Goal: Information Seeking & Learning: Understand process/instructions

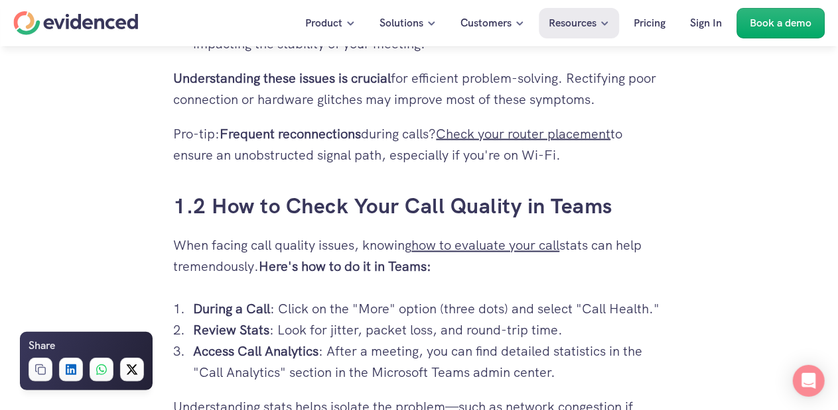
scroll to position [1188, 0]
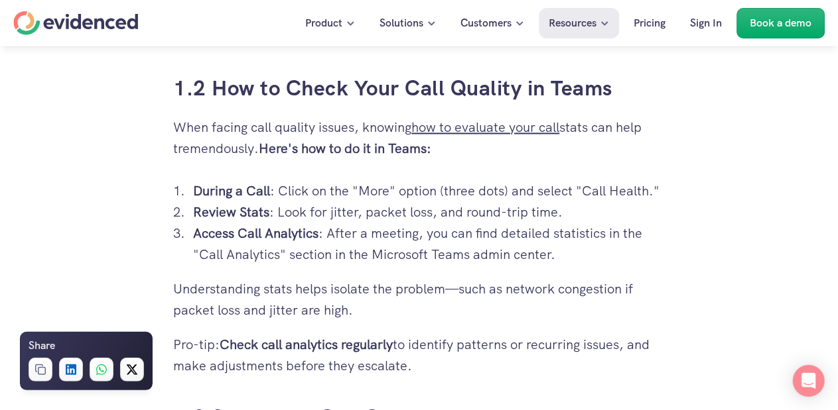
click at [373, 188] on p "During a Call : Click on the "More" option (three dots) and select "Call Health…" at bounding box center [429, 191] width 471 height 21
click at [615, 186] on p "During a Call : Click on the "More" option (three dots) and select "Call Health…" at bounding box center [429, 191] width 471 height 21
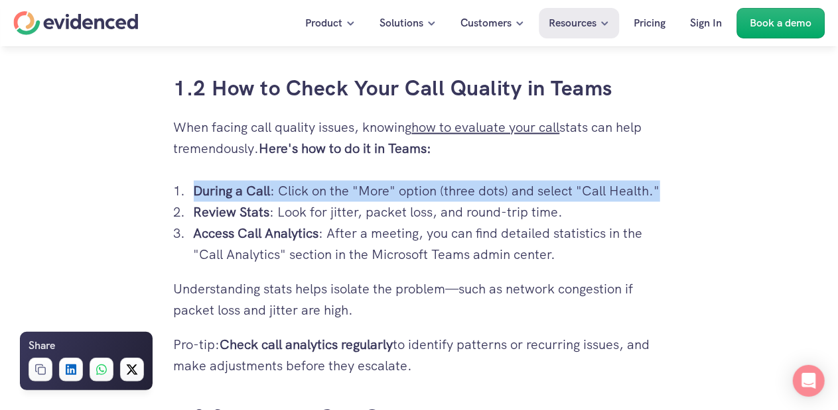
click at [615, 186] on p "During a Call : Click on the "More" option (three dots) and select "Call Health…" at bounding box center [429, 191] width 471 height 21
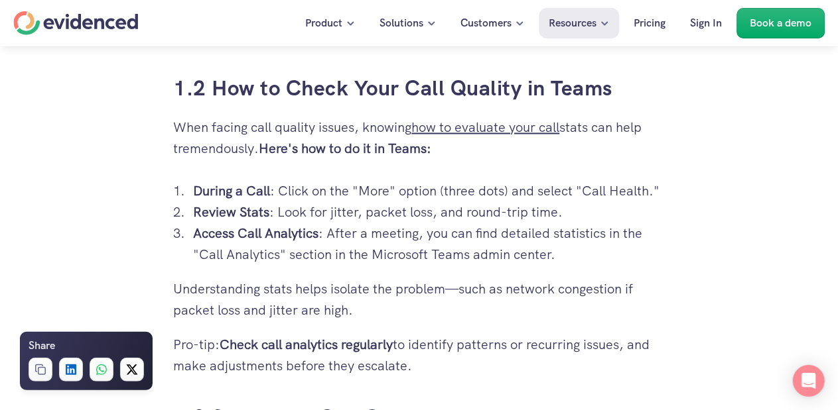
click at [554, 255] on p "Access Call Analytics : After a meeting, you can find detailed statistics in th…" at bounding box center [429, 244] width 471 height 42
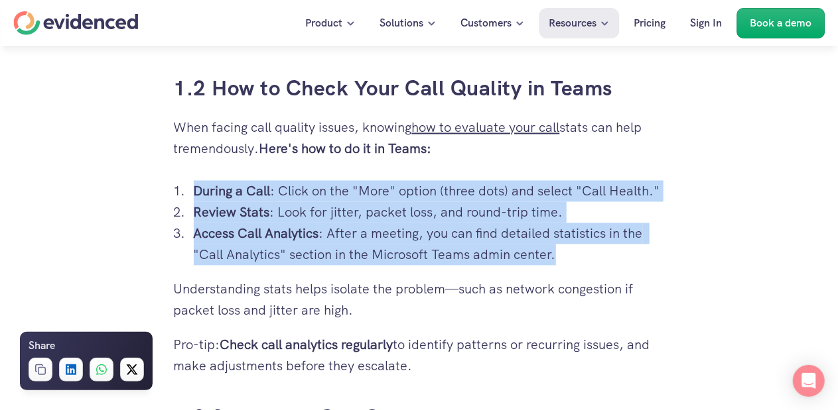
drag, startPoint x: 560, startPoint y: 256, endPoint x: 184, endPoint y: 192, distance: 381.4
click at [184, 192] on ol "During a Call : Click on the "More" option (three dots) and select "Call Health…" at bounding box center [419, 223] width 491 height 85
click at [341, 232] on p "Access Call Analytics : After a meeting, you can find detailed statistics in th…" at bounding box center [429, 244] width 471 height 42
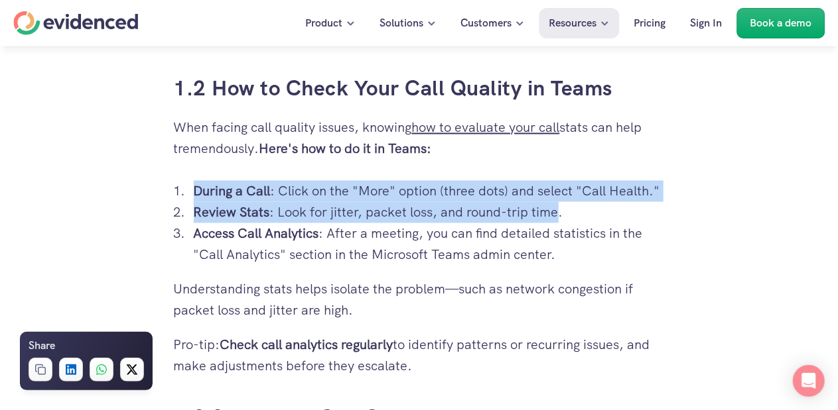
drag, startPoint x: 559, startPoint y: 209, endPoint x: 191, endPoint y: 192, distance: 368.5
click at [191, 192] on ol "During a Call : Click on the "More" option (three dots) and select "Call Health…" at bounding box center [419, 223] width 491 height 85
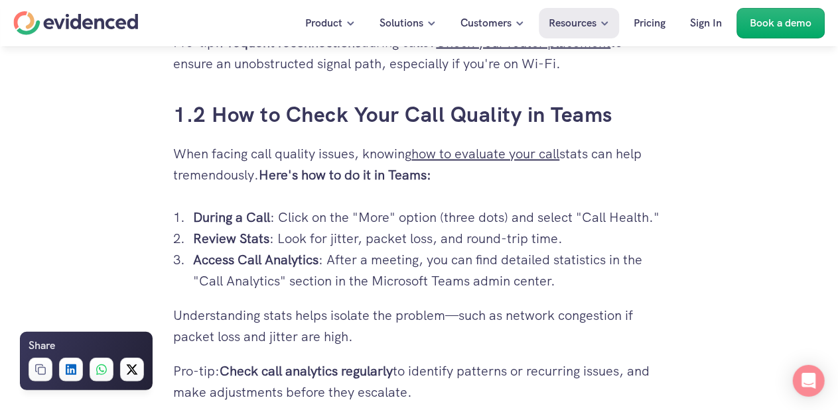
scroll to position [1169, 0]
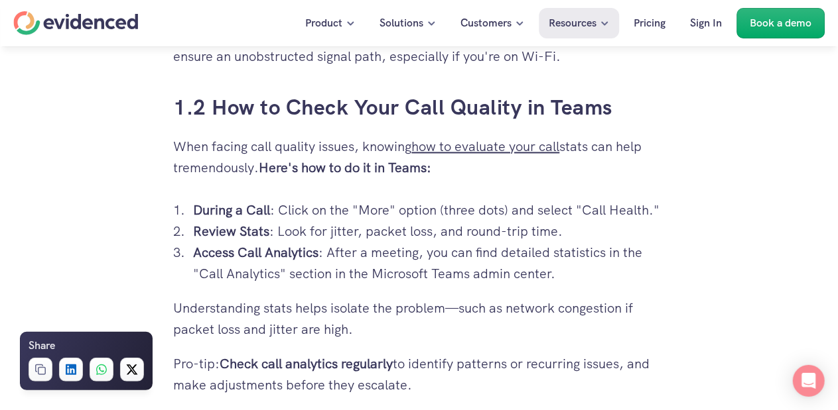
click at [552, 212] on p "During a Call : Click on the "More" option (three dots) and select "Call Health…" at bounding box center [429, 210] width 471 height 21
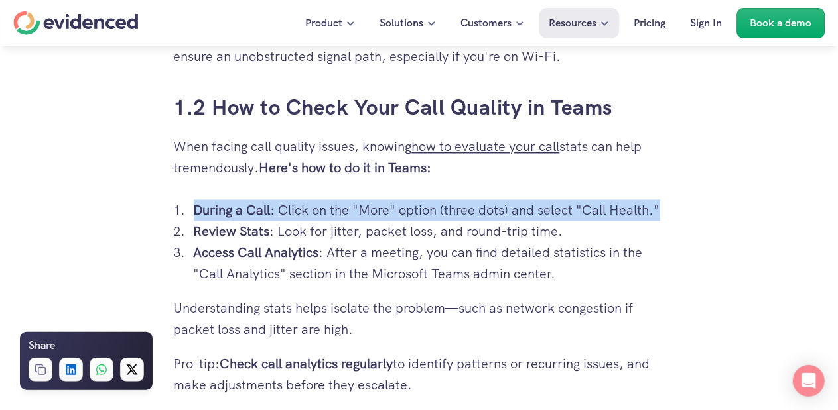
click at [552, 212] on p "During a Call : Click on the "More" option (three dots) and select "Call Health…" at bounding box center [429, 210] width 471 height 21
copy p "During a Call : Click on the "More" option (three dots) and select "Call Health…"
